Goal: Task Accomplishment & Management: Manage account settings

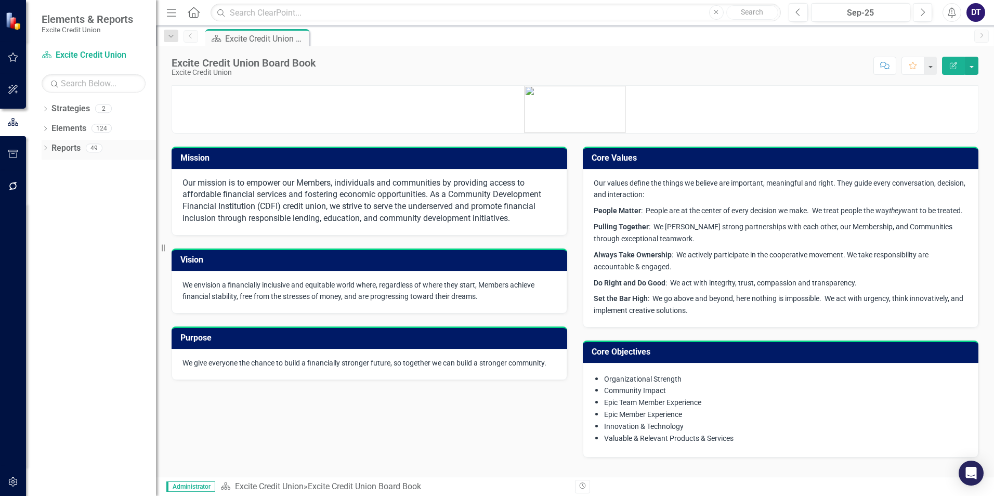
click at [71, 145] on link "Reports" at bounding box center [65, 148] width 29 height 12
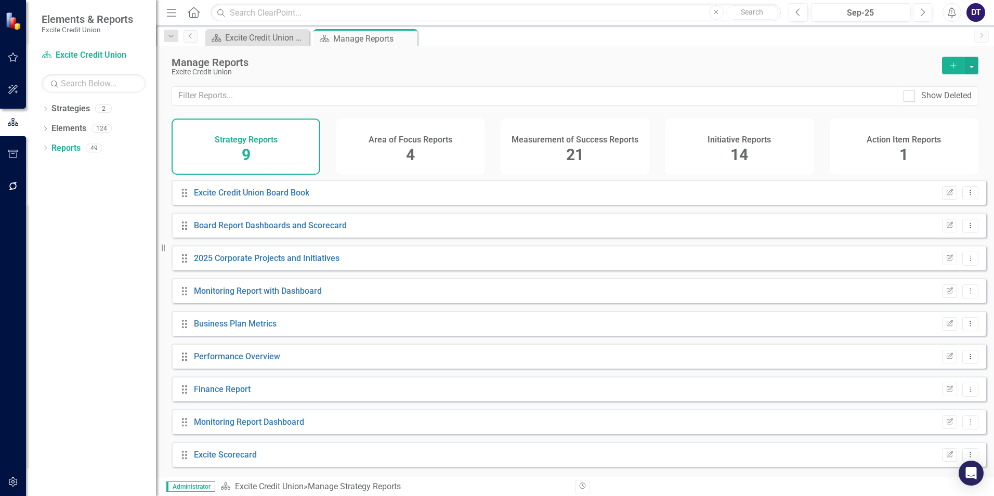
click at [554, 145] on div "Measurement of Success Reports 21" at bounding box center [575, 147] width 149 height 56
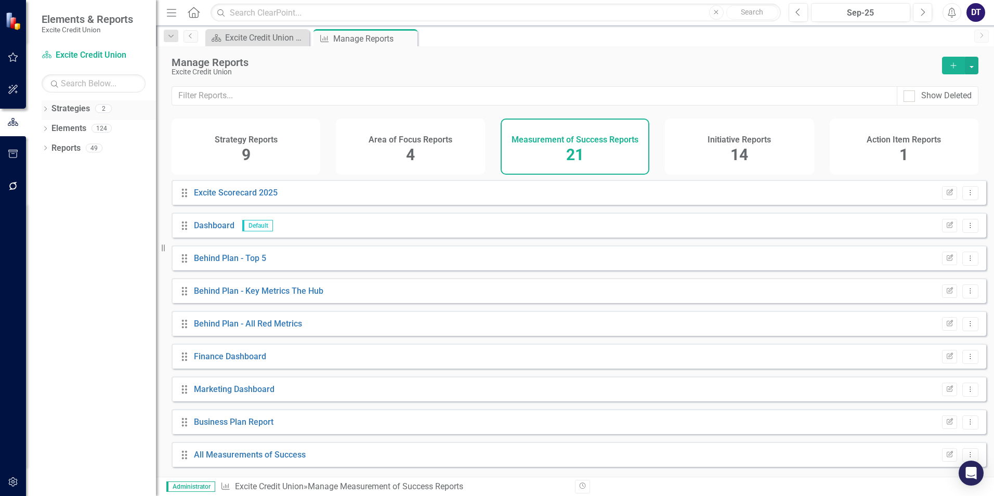
click at [71, 106] on link "Strategies" at bounding box center [70, 109] width 38 height 12
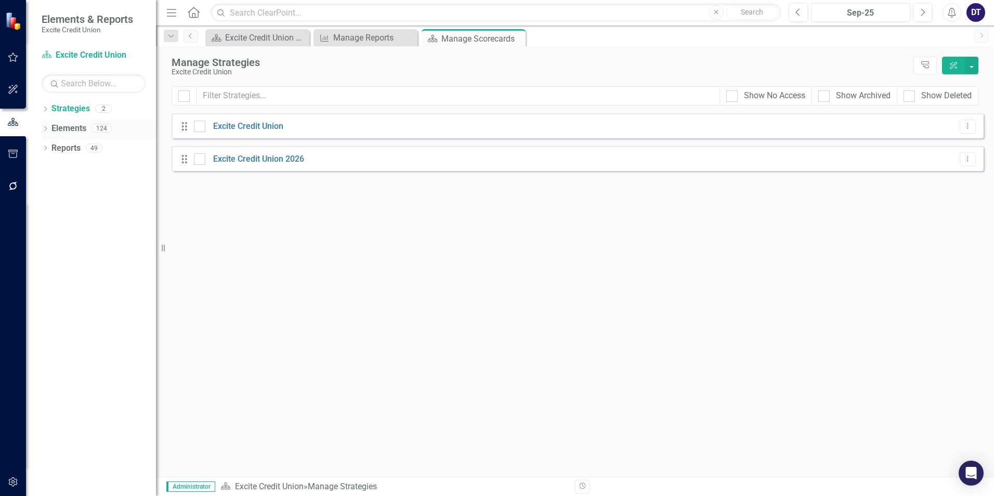
click at [69, 126] on link "Elements" at bounding box center [68, 129] width 35 height 12
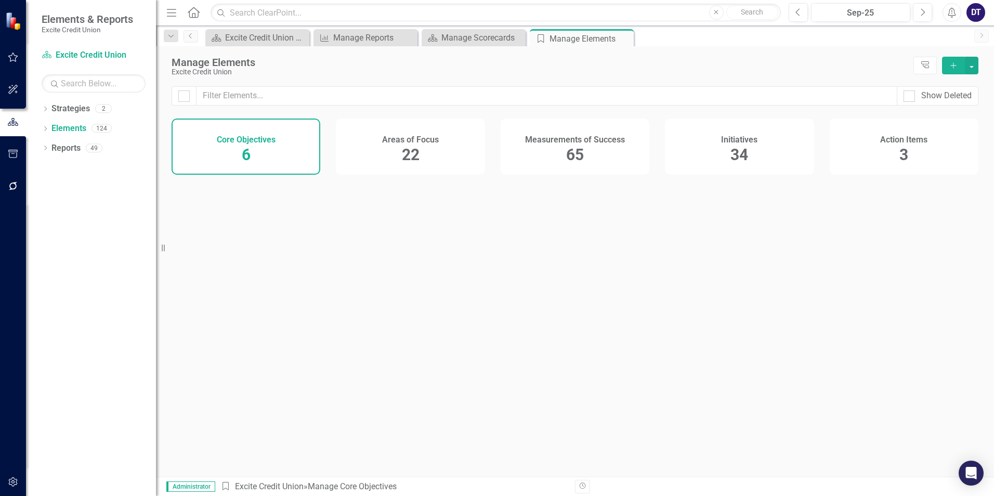
click at [579, 141] on h4 "Measurements of Success" at bounding box center [575, 139] width 100 height 9
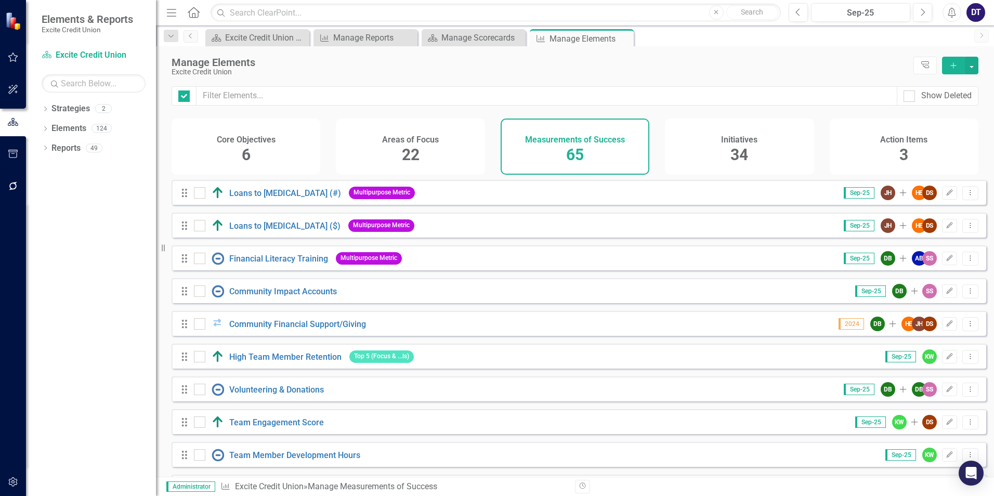
checkbox input "false"
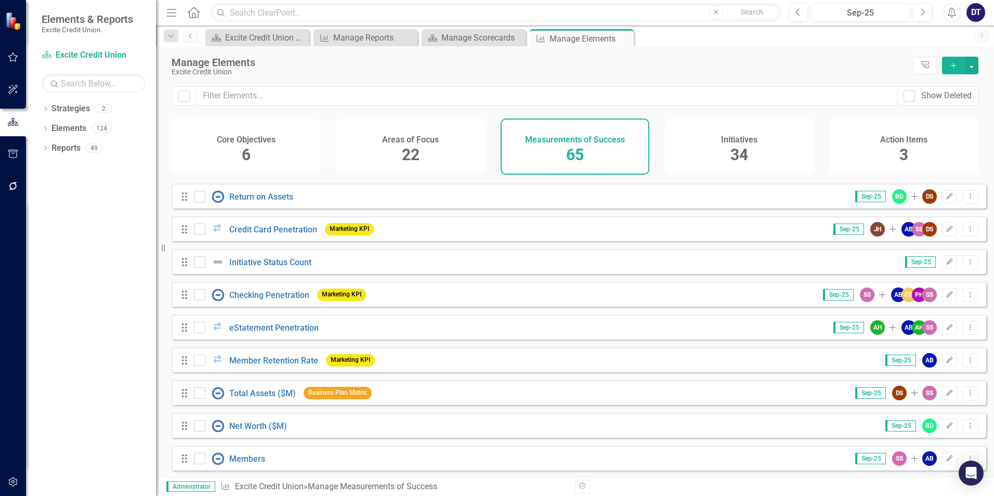
scroll to position [572, 0]
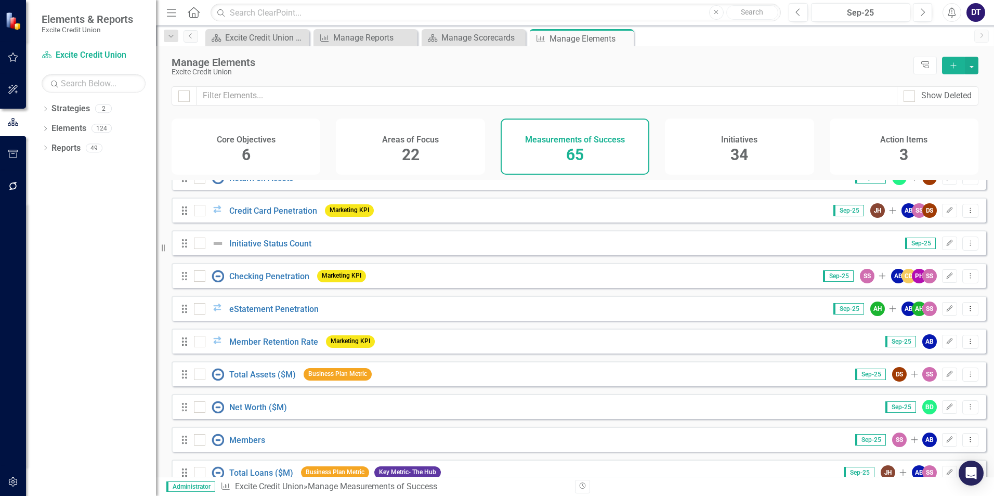
click at [437, 281] on div "Drag Checking Penetration Marketing KPI Sep-25 SS Add AB CD PH SS Edit Dropdown…" at bounding box center [579, 275] width 815 height 25
click at [251, 281] on link "Checking Penetration" at bounding box center [269, 276] width 80 height 10
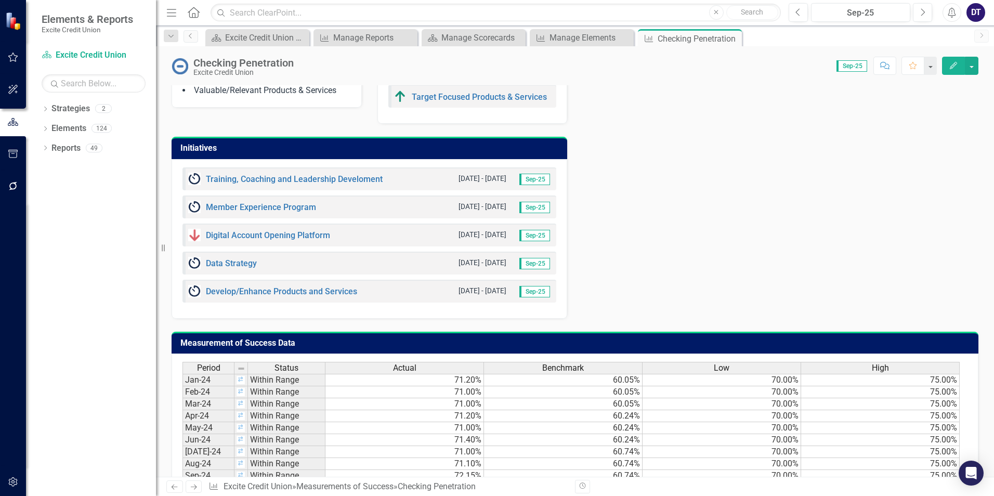
scroll to position [575, 0]
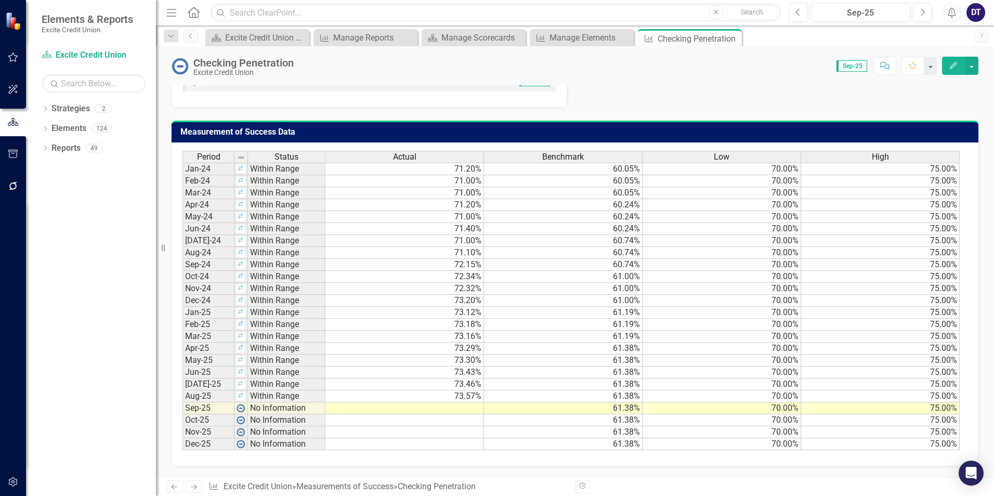
click at [427, 410] on td at bounding box center [404, 408] width 159 height 12
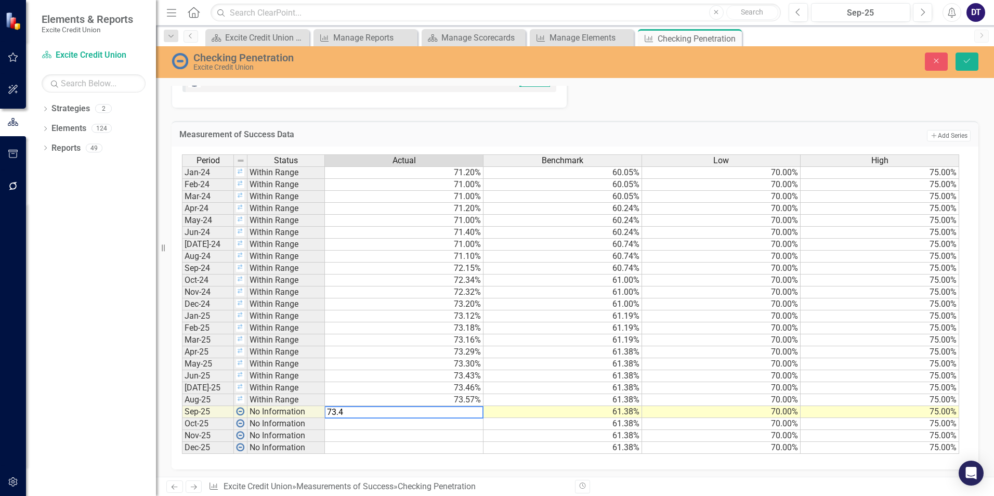
type textarea "73.45"
click at [968, 60] on icon "Save" at bounding box center [966, 60] width 9 height 7
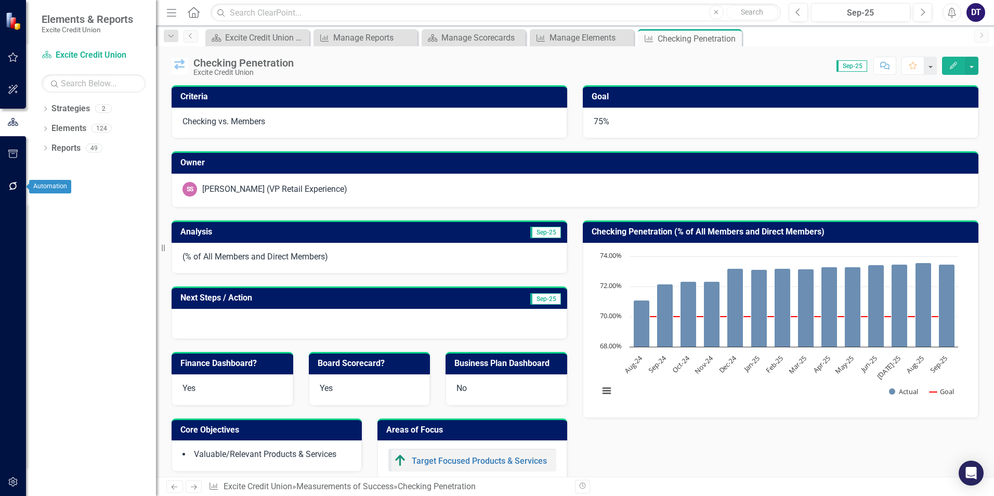
click at [17, 187] on icon "button" at bounding box center [13, 186] width 11 height 8
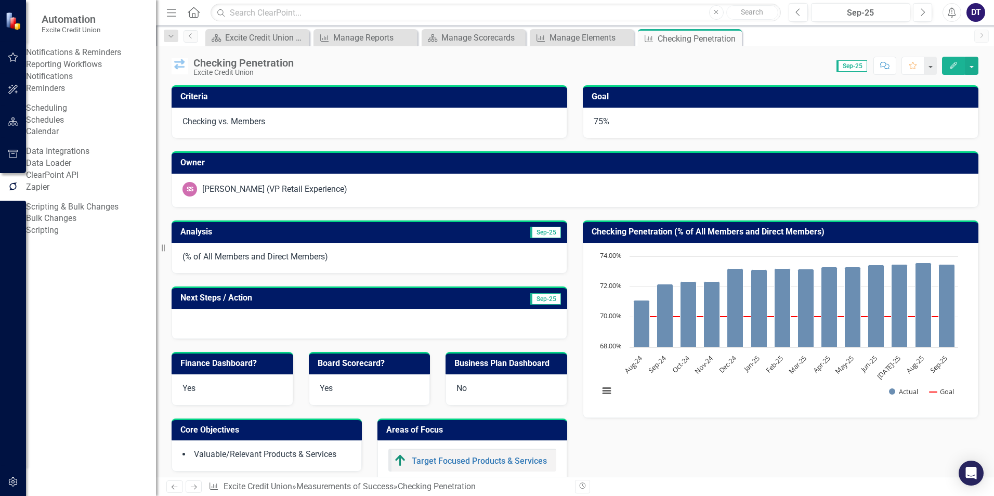
click at [73, 71] on link "Reporting Workflows" at bounding box center [91, 65] width 130 height 12
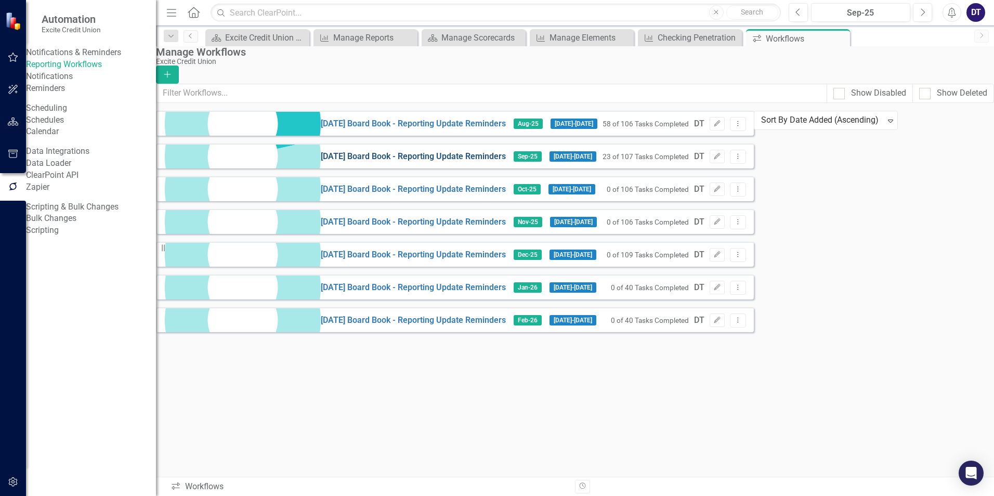
click at [321, 162] on link "[DATE] Board Book - Reporting Update Reminders" at bounding box center [413, 157] width 185 height 12
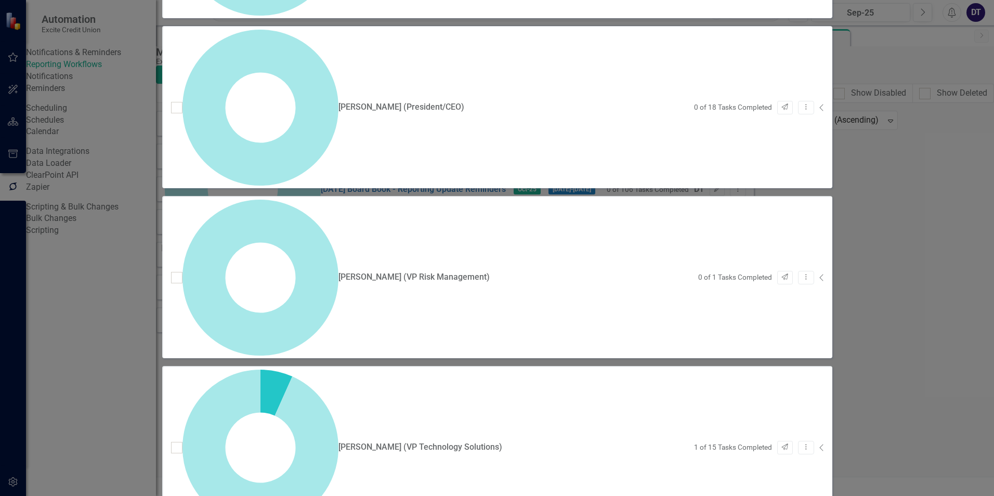
scroll to position [74, 0]
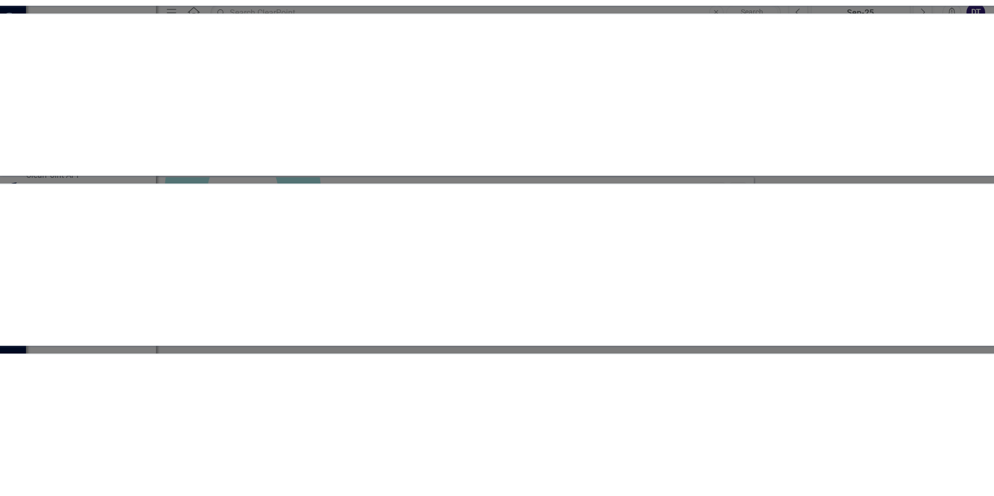
scroll to position [490, 0]
checkbox input "true"
